Goal: Information Seeking & Learning: Learn about a topic

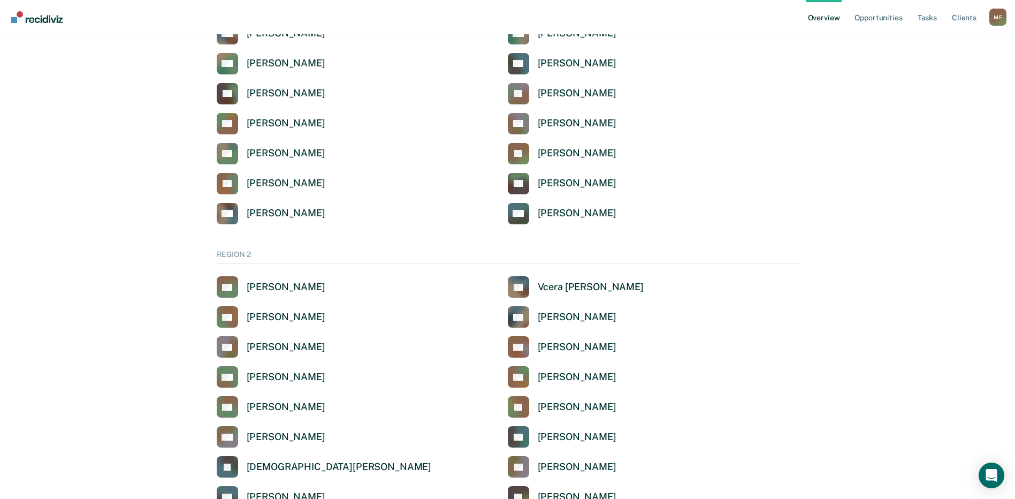
scroll to position [642, 0]
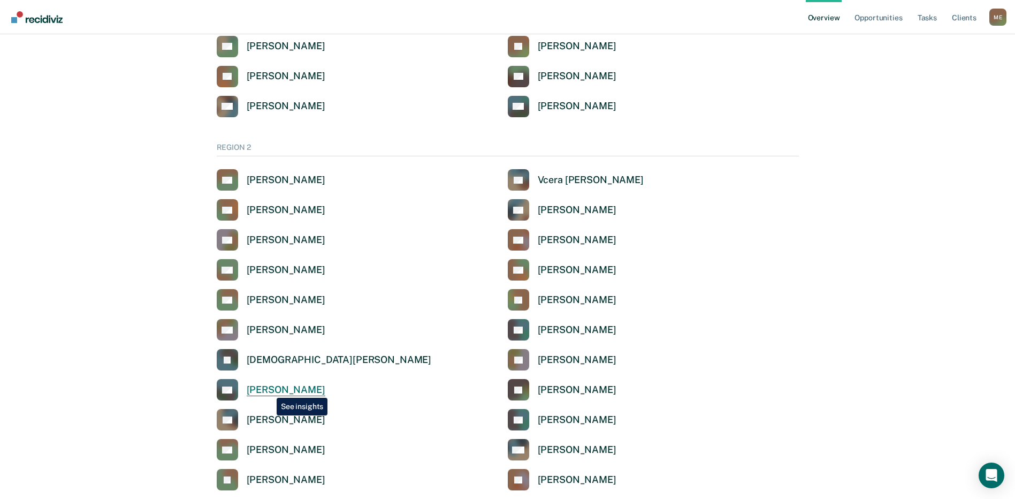
click at [269, 389] on div "[PERSON_NAME]" at bounding box center [286, 390] width 79 height 12
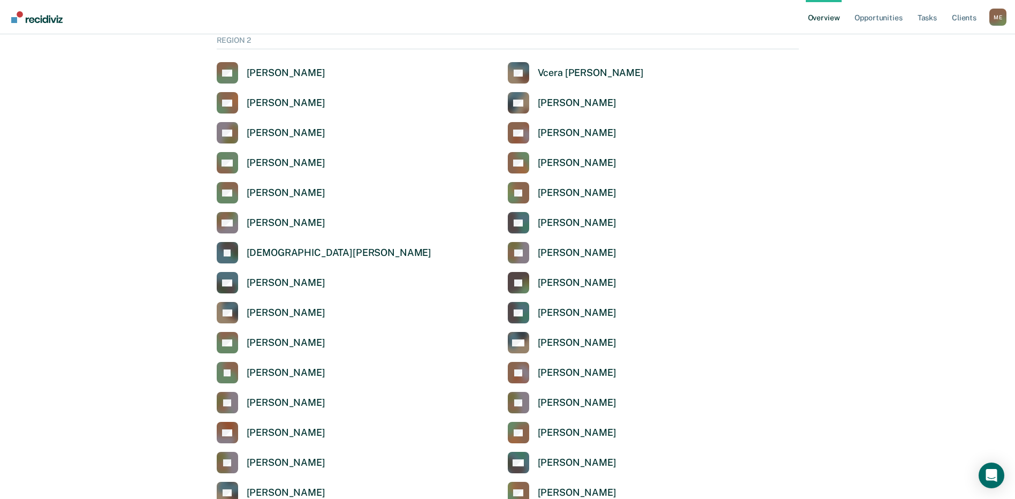
scroll to position [802, 0]
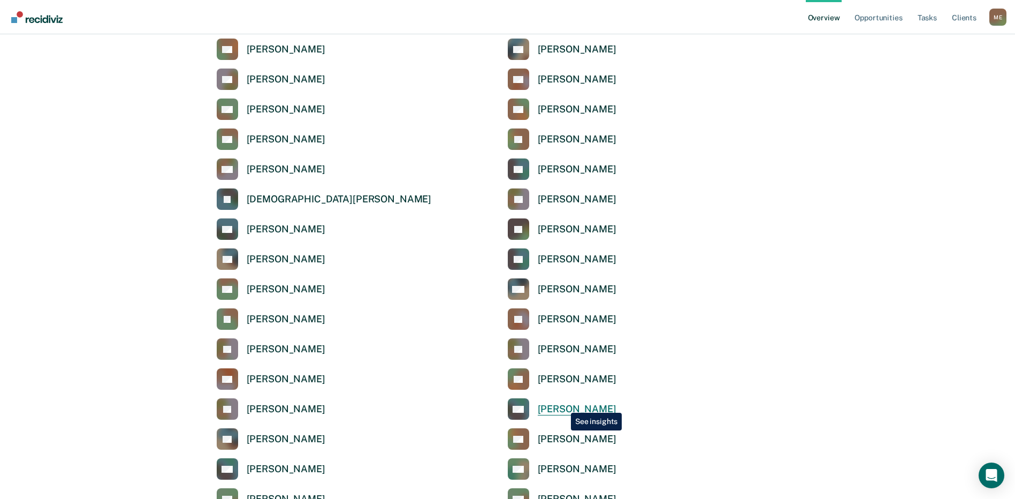
click at [563, 404] on div "[PERSON_NAME]" at bounding box center [577, 409] width 79 height 12
